Goal: Task Accomplishment & Management: Complete application form

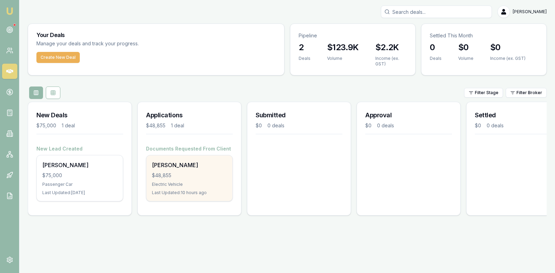
click at [188, 176] on div "$48,855" at bounding box center [189, 175] width 75 height 7
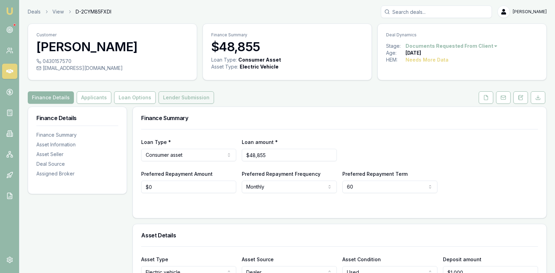
click at [167, 94] on button "Lender Submission" at bounding box center [185, 98] width 55 height 12
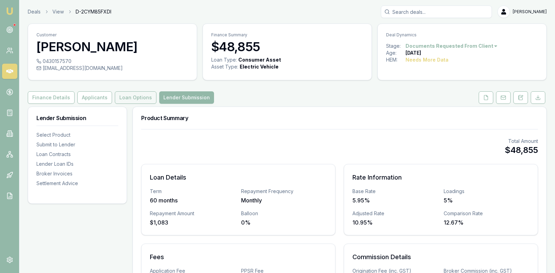
click at [126, 96] on button "Loan Options" at bounding box center [136, 98] width 42 height 12
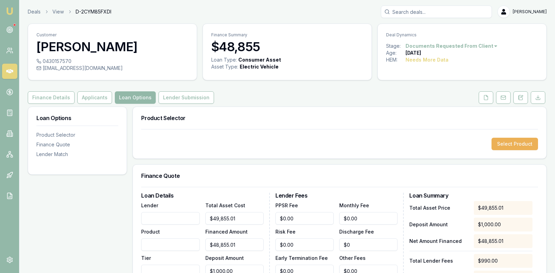
click at [158, 218] on input "Lender" at bounding box center [170, 218] width 58 height 12
type input "Liberty"
click at [187, 178] on h3 "Finance Quote" at bounding box center [339, 176] width 397 height 6
